Goal: Information Seeking & Learning: Learn about a topic

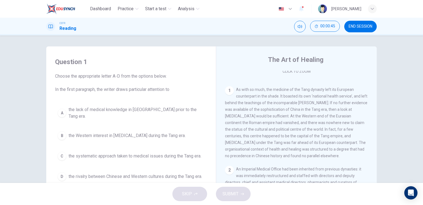
scroll to position [110, 0]
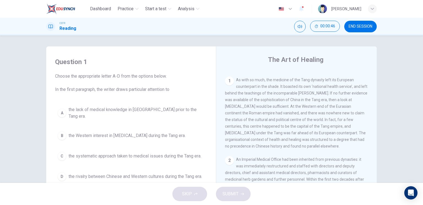
click at [229, 81] on div "1" at bounding box center [229, 80] width 9 height 9
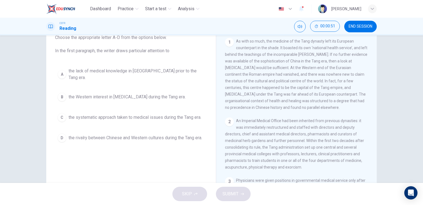
scroll to position [0, 0]
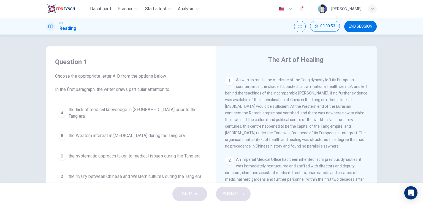
click at [371, 24] on span "END SESSION" at bounding box center [361, 26] width 24 height 4
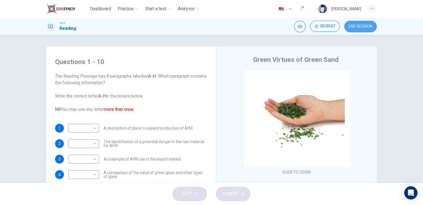
click at [363, 26] on span "END SESSION" at bounding box center [361, 26] width 24 height 4
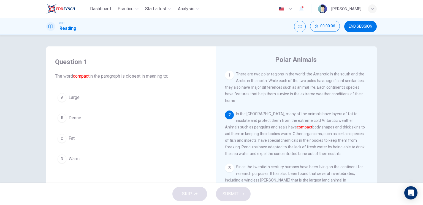
drag, startPoint x: 234, startPoint y: 113, endPoint x: 260, endPoint y: 137, distance: 35.5
click at [260, 137] on div "2 In the [GEOGRAPHIC_DATA], many of the animals have layers of fat to insulate …" at bounding box center [296, 133] width 143 height 46
click at [77, 100] on span "Large" at bounding box center [74, 97] width 11 height 7
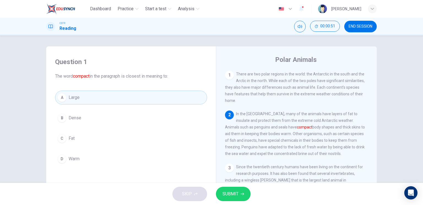
click at [229, 196] on span "SUBMIT" at bounding box center [231, 194] width 16 height 8
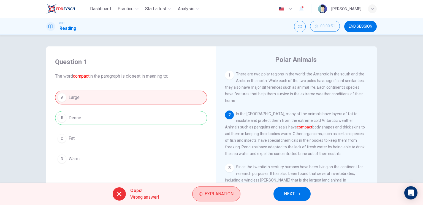
click at [215, 190] on span "Explanation" at bounding box center [219, 194] width 29 height 8
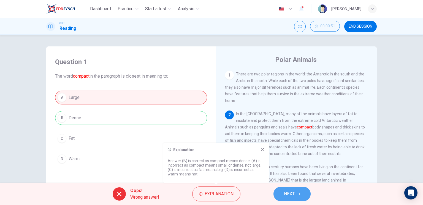
click at [301, 191] on button "NEXT" at bounding box center [292, 193] width 37 height 14
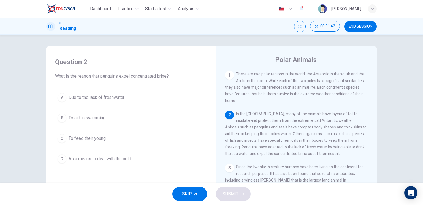
drag, startPoint x: 271, startPoint y: 157, endPoint x: 278, endPoint y: 159, distance: 7.1
click at [278, 157] on div "2 In the Antarctic, many of the animals have layers of fat to insulate and prot…" at bounding box center [296, 133] width 143 height 46
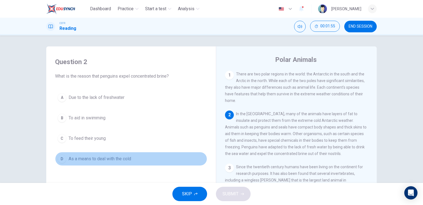
click at [106, 156] on span "As a means to deal with the cold" at bounding box center [100, 158] width 63 height 7
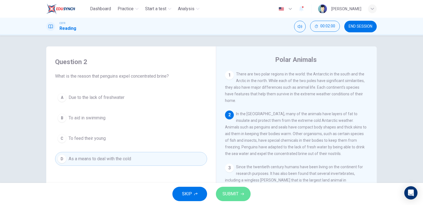
click at [235, 194] on span "SUBMIT" at bounding box center [231, 194] width 16 height 8
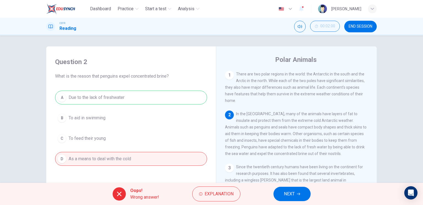
click at [301, 195] on button "NEXT" at bounding box center [292, 193] width 37 height 14
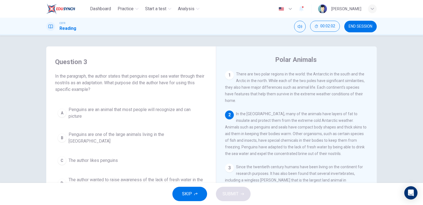
scroll to position [28, 0]
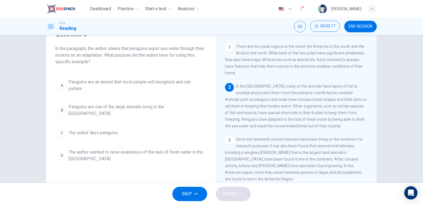
click at [135, 150] on span "The author wanted to raise awareness of the lack of fresh water in the Antarctic" at bounding box center [137, 155] width 136 height 13
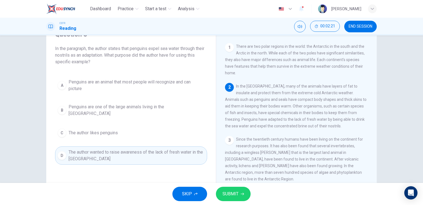
click at [231, 198] on button "SUBMIT" at bounding box center [233, 193] width 35 height 14
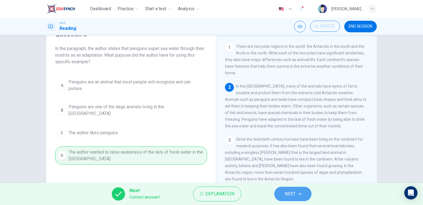
click at [296, 194] on span "NEXT" at bounding box center [290, 194] width 11 height 8
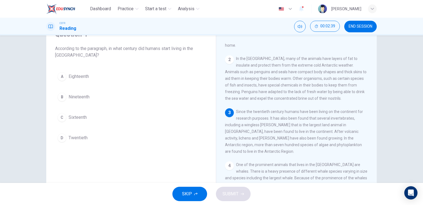
click at [77, 135] on span "Twentieth" at bounding box center [78, 137] width 19 height 7
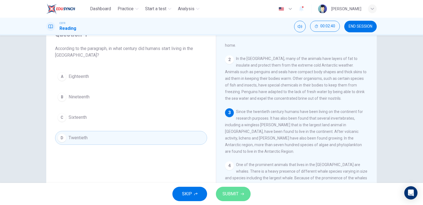
click at [237, 194] on span "SUBMIT" at bounding box center [231, 194] width 16 height 8
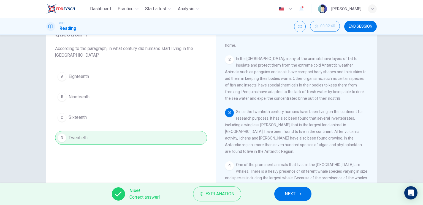
click at [297, 191] on button "NEXT" at bounding box center [293, 193] width 37 height 14
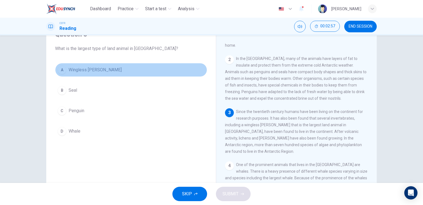
click at [93, 71] on span "Wingless midge" at bounding box center [95, 69] width 53 height 7
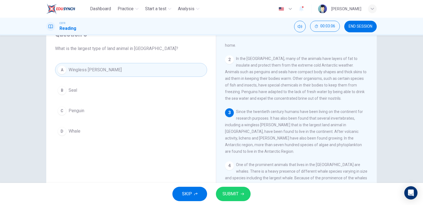
click at [234, 190] on span "SUBMIT" at bounding box center [231, 194] width 16 height 8
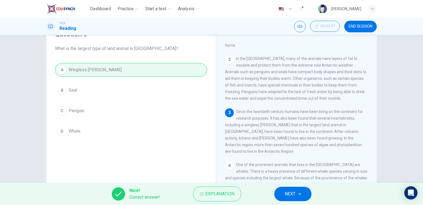
click at [287, 191] on span "NEXT" at bounding box center [290, 194] width 11 height 8
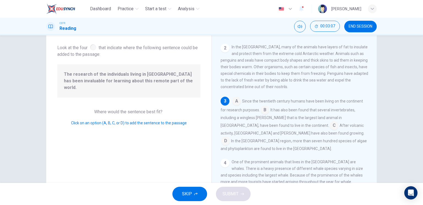
scroll to position [33, 0]
click at [330, 127] on input at bounding box center [334, 124] width 9 height 9
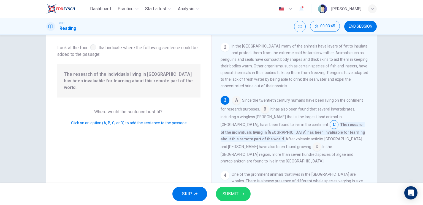
click at [265, 111] on input at bounding box center [265, 109] width 9 height 9
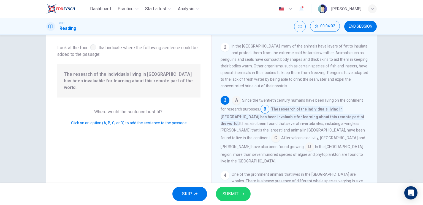
click at [314, 143] on input at bounding box center [309, 147] width 9 height 9
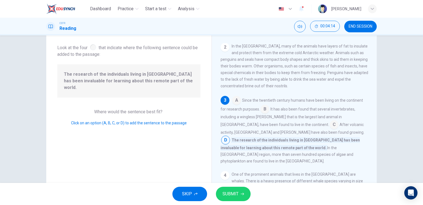
click at [330, 126] on input at bounding box center [334, 124] width 9 height 9
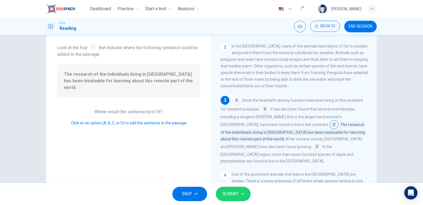
click at [227, 193] on span "SUBMIT" at bounding box center [231, 194] width 16 height 8
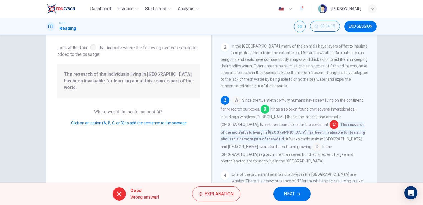
click at [264, 114] on input at bounding box center [265, 109] width 9 height 9
click at [265, 112] on input at bounding box center [265, 109] width 9 height 9
click at [294, 194] on span "NEXT" at bounding box center [289, 194] width 11 height 8
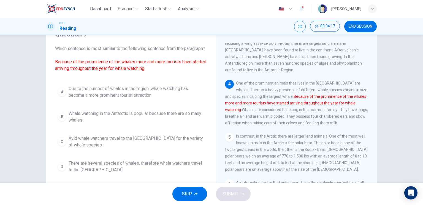
scroll to position [110, 0]
click at [120, 98] on span "Due to the number of whales in the region, whale watching has become a more pro…" at bounding box center [137, 91] width 136 height 13
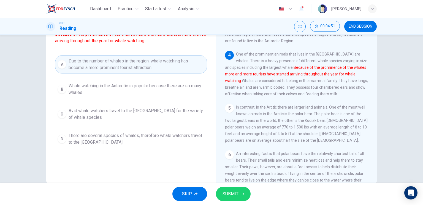
scroll to position [28, 0]
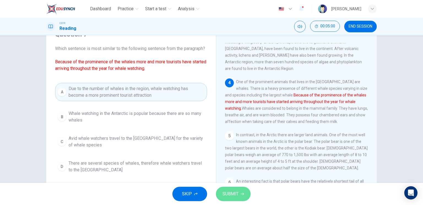
click at [229, 195] on span "SUBMIT" at bounding box center [231, 194] width 16 height 8
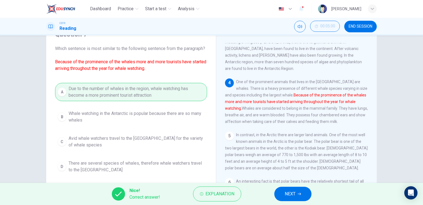
click at [288, 194] on span "NEXT" at bounding box center [290, 194] width 11 height 8
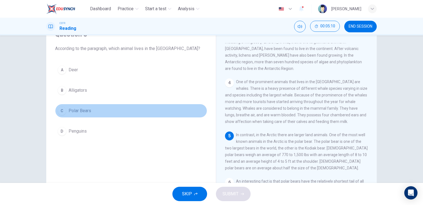
click at [90, 110] on button "C Polar Bears" at bounding box center [131, 111] width 152 height 14
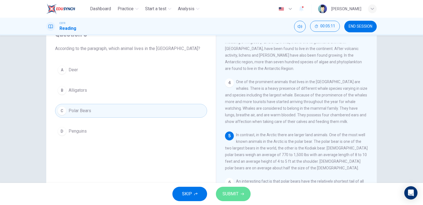
click at [239, 192] on button "SUBMIT" at bounding box center [233, 193] width 35 height 14
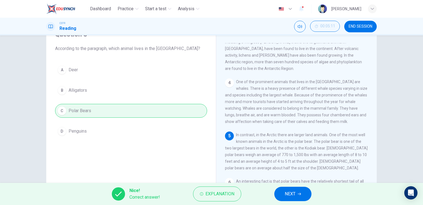
click at [280, 190] on button "NEXT" at bounding box center [293, 193] width 37 height 14
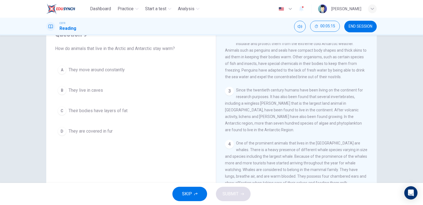
scroll to position [0, 0]
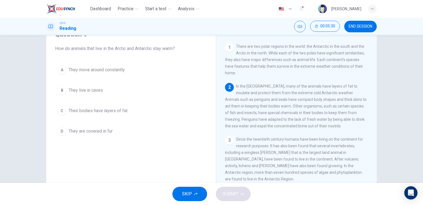
drag, startPoint x: 235, startPoint y: 121, endPoint x: 279, endPoint y: 119, distance: 43.9
click at [279, 119] on span "In the Antarctic, many of the animals have layers of fat to insulate and protec…" at bounding box center [296, 106] width 142 height 44
click at [282, 120] on span "In the Antarctic, many of the animals have layers of fat to insulate and protec…" at bounding box center [296, 106] width 142 height 44
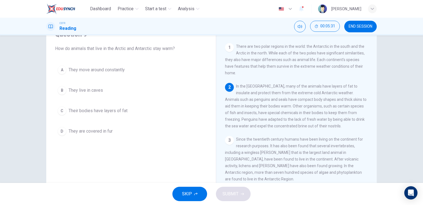
click at [285, 120] on span "In the Antarctic, many of the animals have layers of fat to insulate and protec…" at bounding box center [296, 106] width 142 height 44
click at [308, 120] on span "In the Antarctic, many of the animals have layers of fat to insulate and protec…" at bounding box center [296, 106] width 142 height 44
click at [308, 119] on span "In the Antarctic, many of the animals have layers of fat to insulate and protec…" at bounding box center [296, 106] width 142 height 44
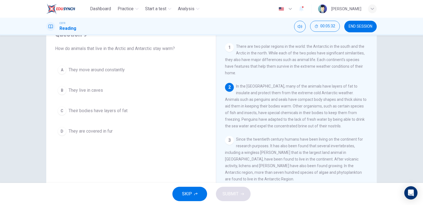
click at [308, 119] on span "In the Antarctic, many of the animals have layers of fat to insulate and protec…" at bounding box center [296, 106] width 142 height 44
click at [280, 128] on span "In the Antarctic, many of the animals have layers of fat to insulate and protec…" at bounding box center [296, 106] width 142 height 44
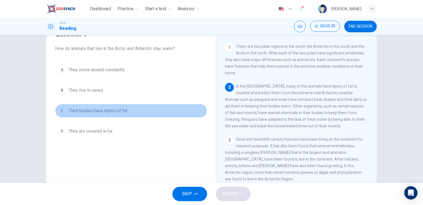
click at [123, 107] on span "Their bodies have layers of fat" at bounding box center [98, 110] width 59 height 7
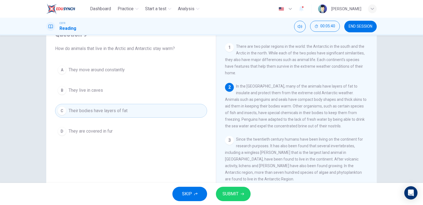
click at [238, 191] on button "SUBMIT" at bounding box center [233, 193] width 35 height 14
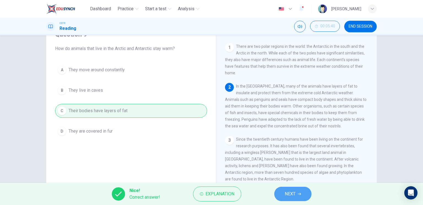
click at [291, 187] on button "NEXT" at bounding box center [293, 193] width 37 height 14
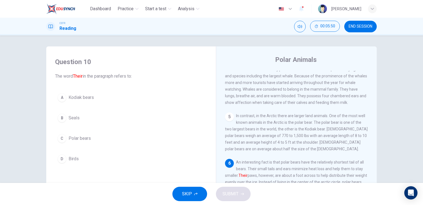
scroll to position [28, 0]
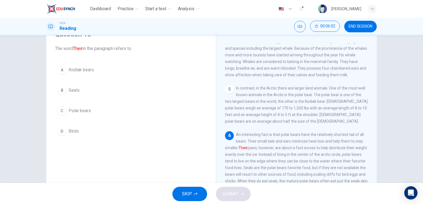
click at [82, 107] on span "Polar bears" at bounding box center [80, 110] width 22 height 7
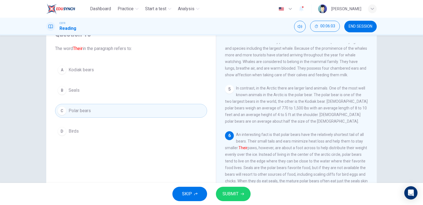
click at [237, 191] on span "SUBMIT" at bounding box center [231, 194] width 16 height 8
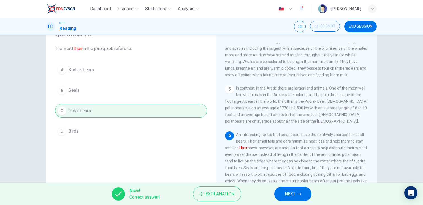
click at [293, 188] on button "NEXT" at bounding box center [293, 193] width 37 height 14
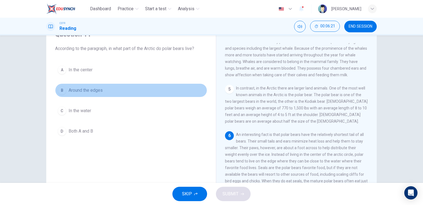
click at [99, 88] on span "Around the edges" at bounding box center [86, 90] width 34 height 7
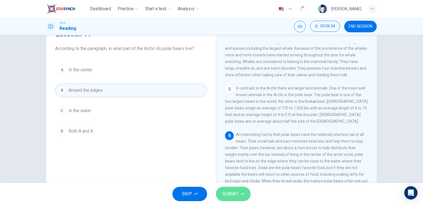
click at [238, 195] on button "SUBMIT" at bounding box center [233, 193] width 35 height 14
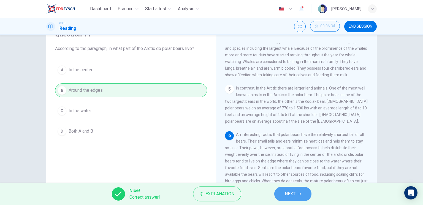
click at [295, 193] on button "NEXT" at bounding box center [293, 193] width 37 height 14
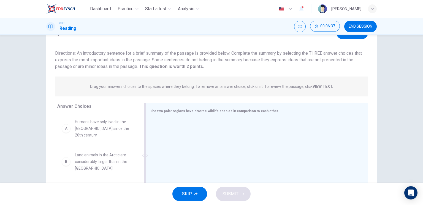
drag, startPoint x: 148, startPoint y: 110, endPoint x: 181, endPoint y: 111, distance: 32.8
click at [181, 111] on div "The two polar regions have diverse wildlife species in comparison to each other." at bounding box center [257, 155] width 223 height 104
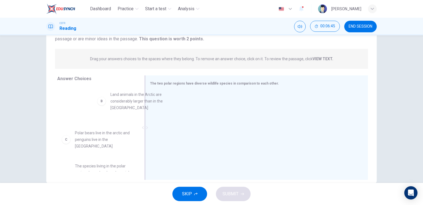
scroll to position [22, 0]
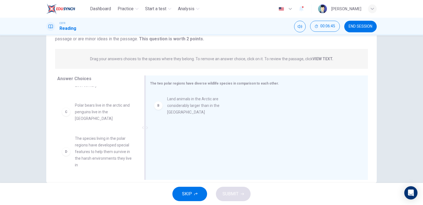
drag, startPoint x: 88, startPoint y: 102, endPoint x: 184, endPoint y: 109, distance: 96.2
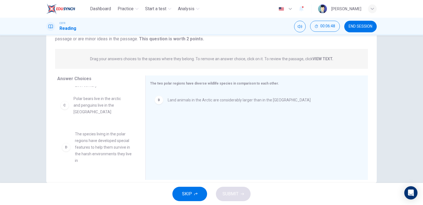
scroll to position [22, 0]
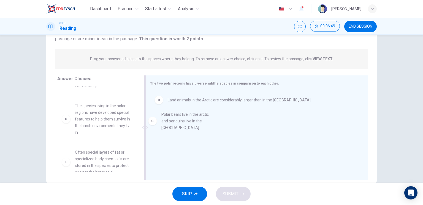
drag, startPoint x: 101, startPoint y: 109, endPoint x: 191, endPoint y: 126, distance: 91.6
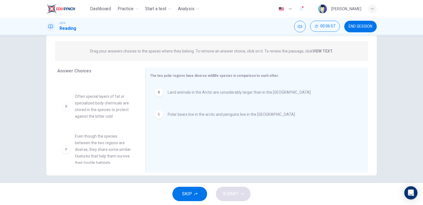
scroll to position [66, 0]
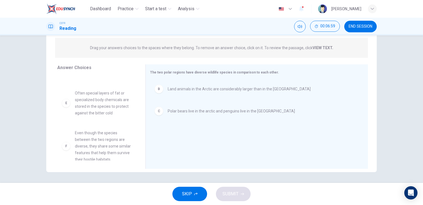
click at [322, 46] on strong "VIEW TEXT." at bounding box center [323, 47] width 21 height 4
click at [325, 44] on div "Drag your answers choices to the spaces where they belong. To remove an answer …" at bounding box center [211, 48] width 313 height 20
drag, startPoint x: 313, startPoint y: 48, endPoint x: 153, endPoint y: 130, distance: 180.0
click at [311, 49] on p "Drag your answers choices to the spaces where they belong. To remove an answer …" at bounding box center [211, 47] width 243 height 4
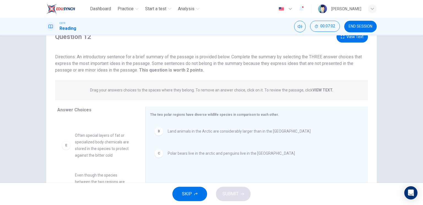
scroll to position [0, 0]
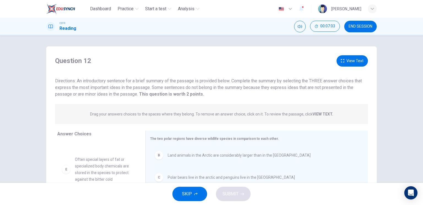
click at [349, 60] on button "View Text" at bounding box center [352, 60] width 31 height 11
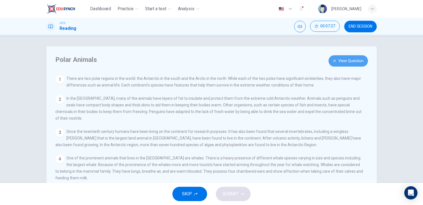
drag, startPoint x: 353, startPoint y: 62, endPoint x: 350, endPoint y: 63, distance: 3.2
click at [351, 63] on button "View Question" at bounding box center [348, 60] width 39 height 11
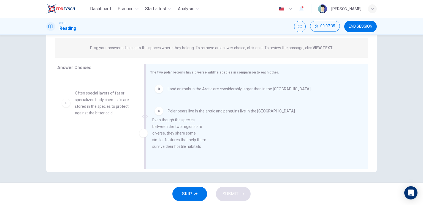
scroll to position [4, 0]
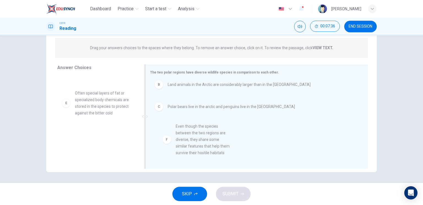
drag, startPoint x: 95, startPoint y: 146, endPoint x: 202, endPoint y: 146, distance: 106.4
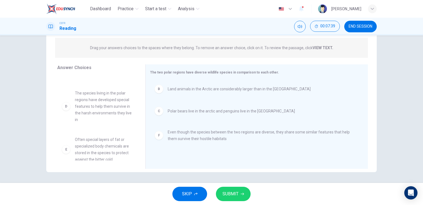
scroll to position [0, 0]
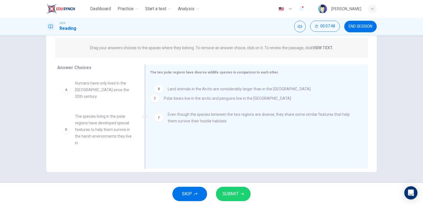
drag, startPoint x: 211, startPoint y: 113, endPoint x: 206, endPoint y: 100, distance: 14.5
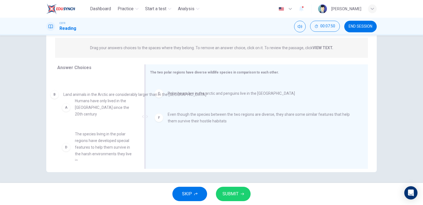
drag, startPoint x: 224, startPoint y: 92, endPoint x: 117, endPoint y: 97, distance: 107.1
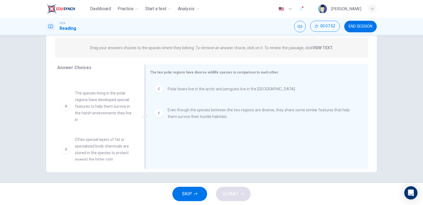
scroll to position [29, 0]
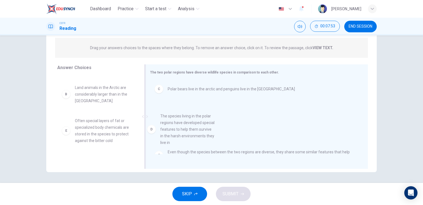
drag, startPoint x: 107, startPoint y: 125, endPoint x: 201, endPoint y: 128, distance: 94.3
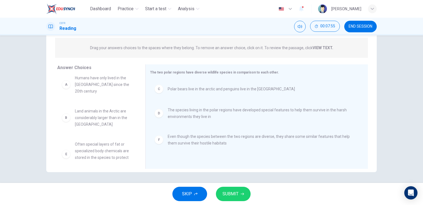
scroll to position [10, 0]
click at [241, 195] on button "SUBMIT" at bounding box center [233, 193] width 35 height 14
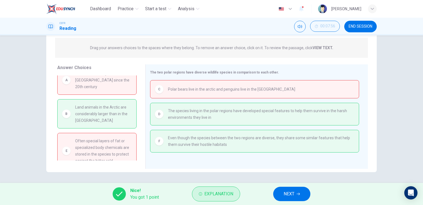
click at [222, 194] on span "Explanation" at bounding box center [219, 194] width 29 height 8
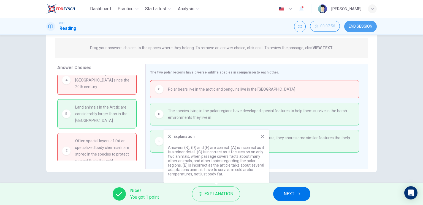
drag, startPoint x: 364, startPoint y: 27, endPoint x: 231, endPoint y: 24, distance: 132.9
click at [362, 25] on span "END SESSION" at bounding box center [361, 26] width 24 height 4
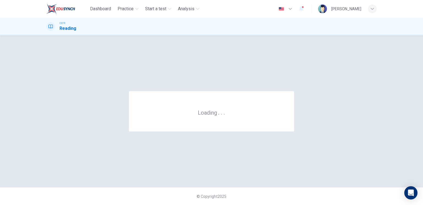
scroll to position [0, 0]
